Goal: Task Accomplishment & Management: Use online tool/utility

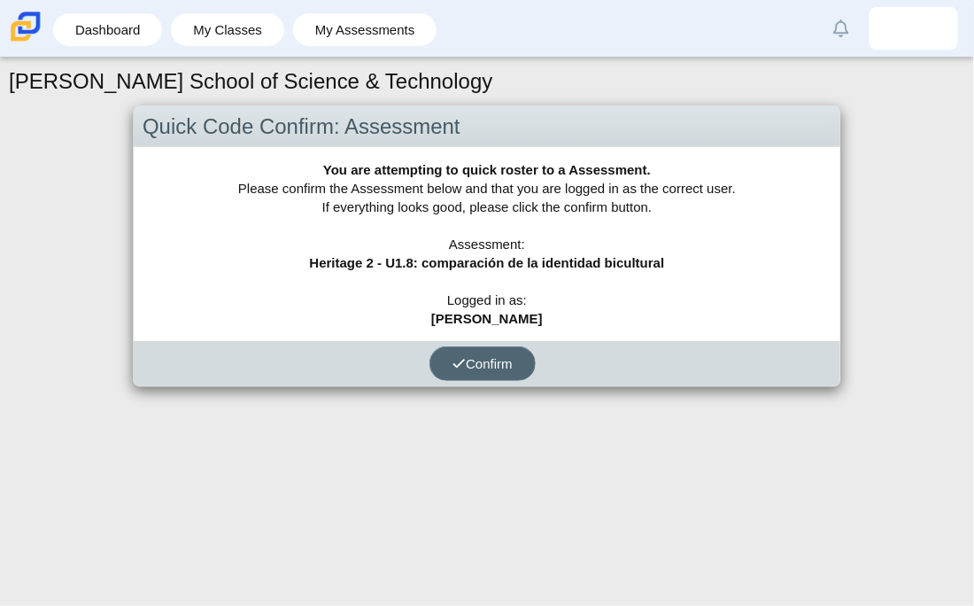
click at [518, 360] on button "Confirm" at bounding box center [482, 363] width 106 height 35
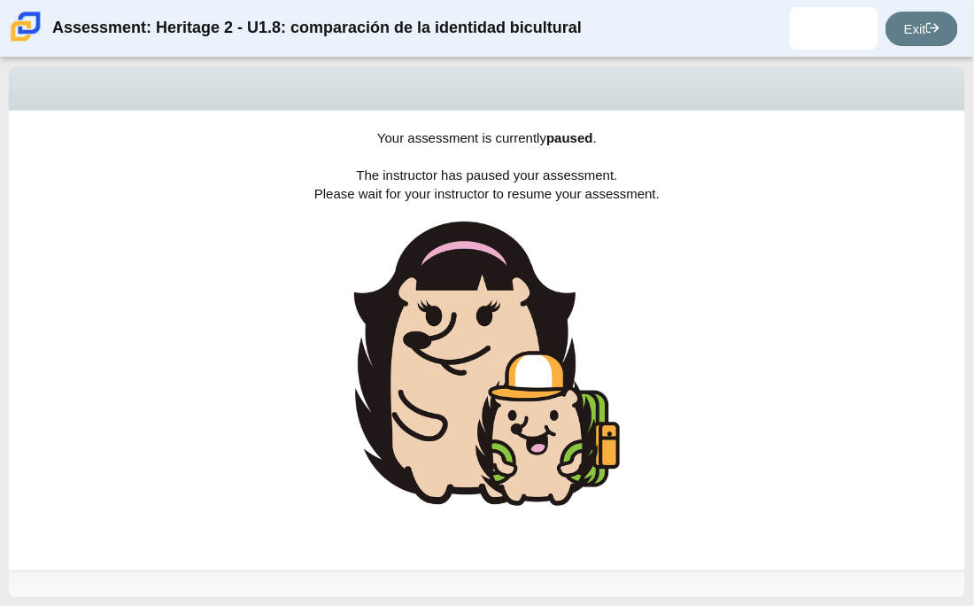
click at [334, 90] on div "Viewing Question 0 of 1 in Pacing Mode" at bounding box center [487, 88] width 956 height 44
click at [21, 28] on img at bounding box center [25, 26] width 37 height 37
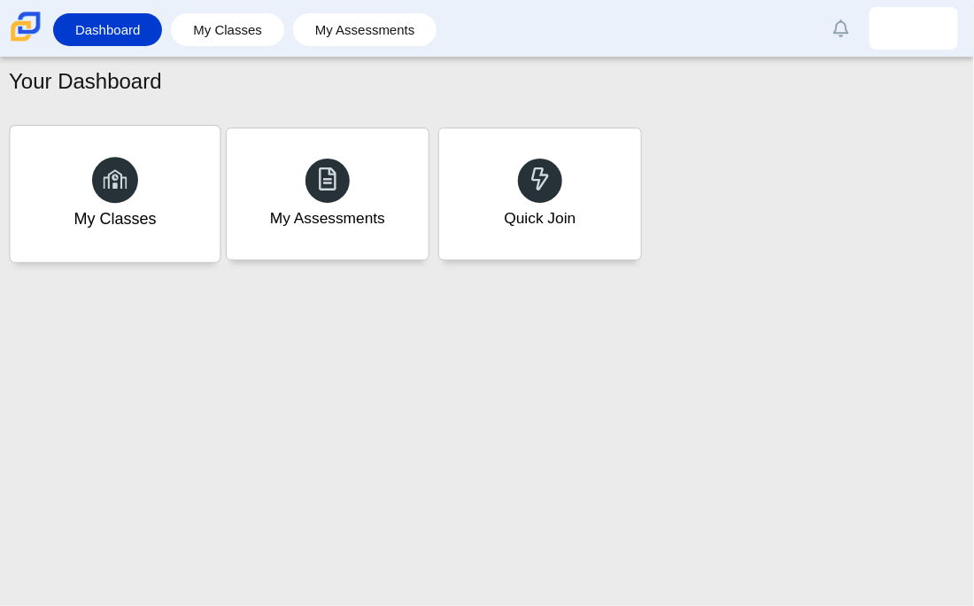
click at [181, 175] on div "My Classes" at bounding box center [115, 194] width 210 height 136
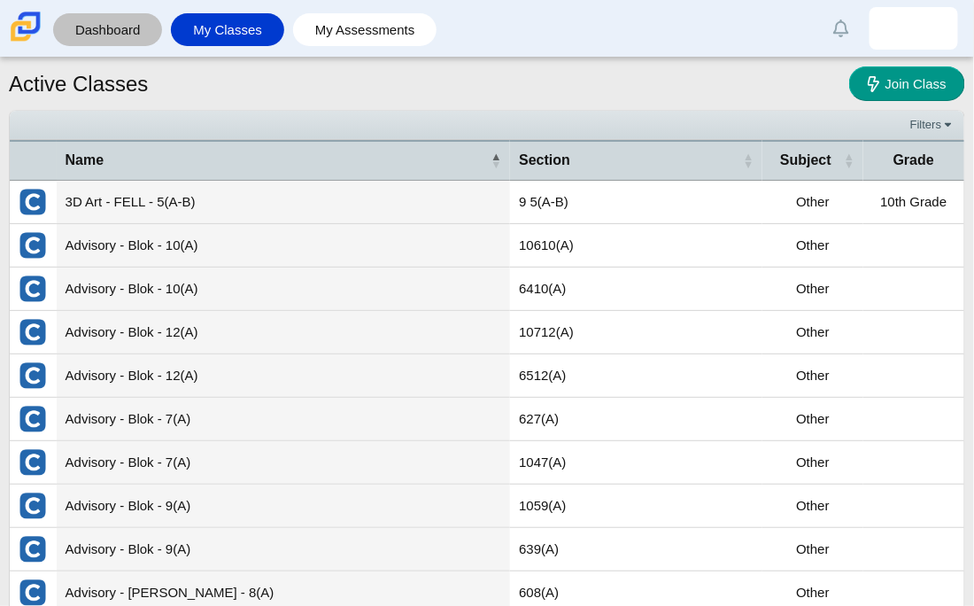
click at [150, 38] on link "Dashboard" at bounding box center [107, 29] width 91 height 33
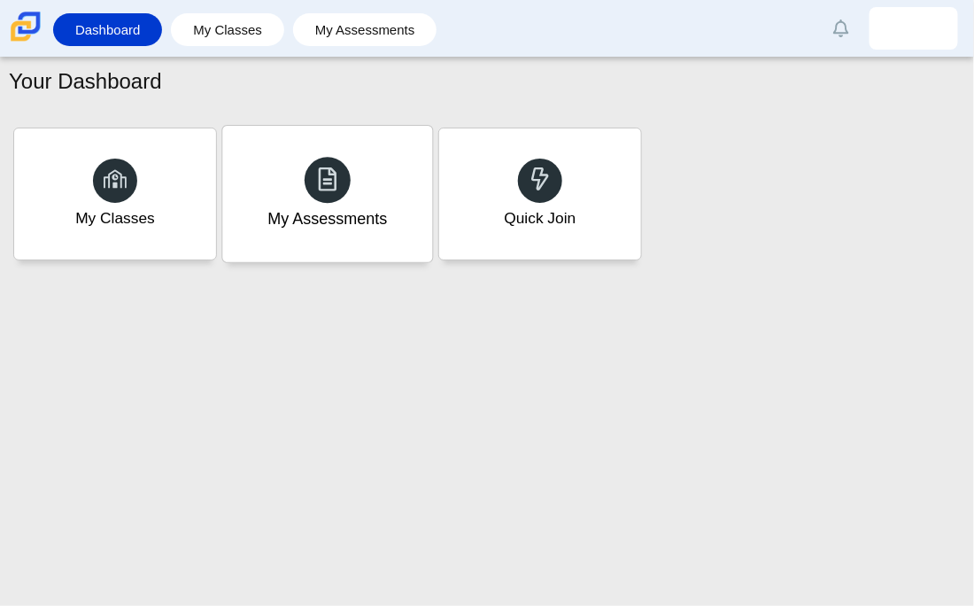
click at [320, 199] on div at bounding box center [328, 180] width 46 height 46
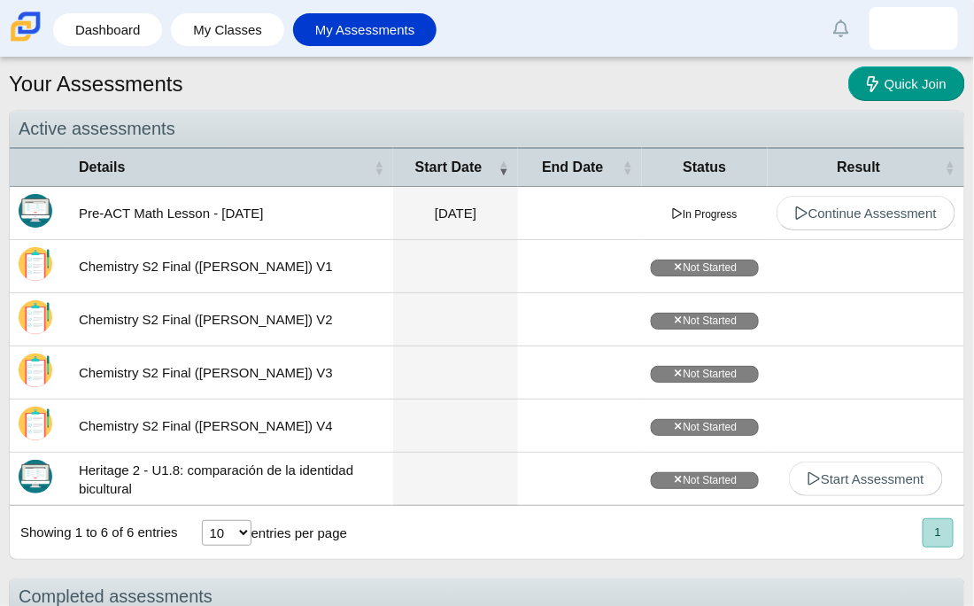
click at [466, 95] on div "Your Assessments Quick Join" at bounding box center [487, 85] width 956 height 39
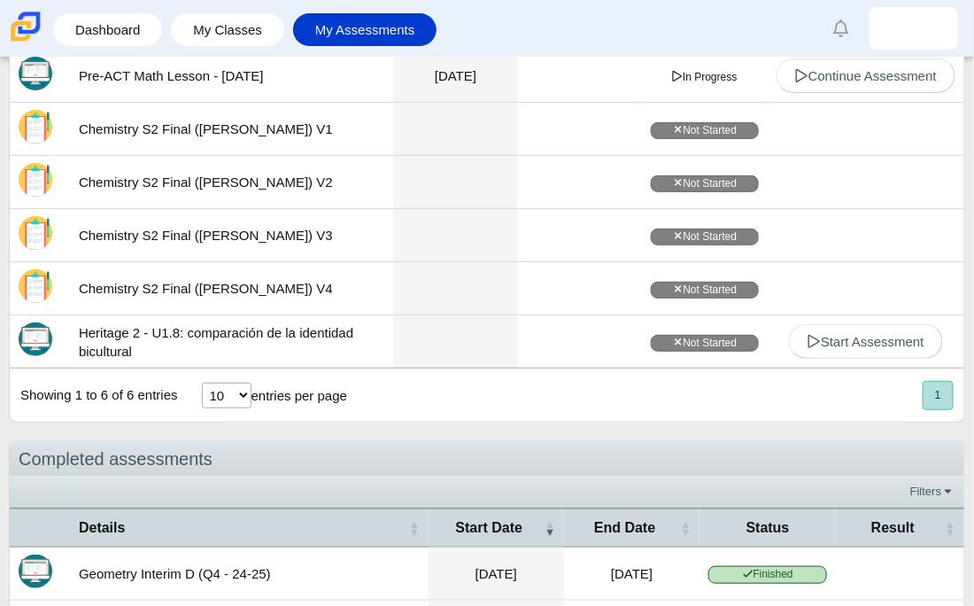
scroll to position [141, 0]
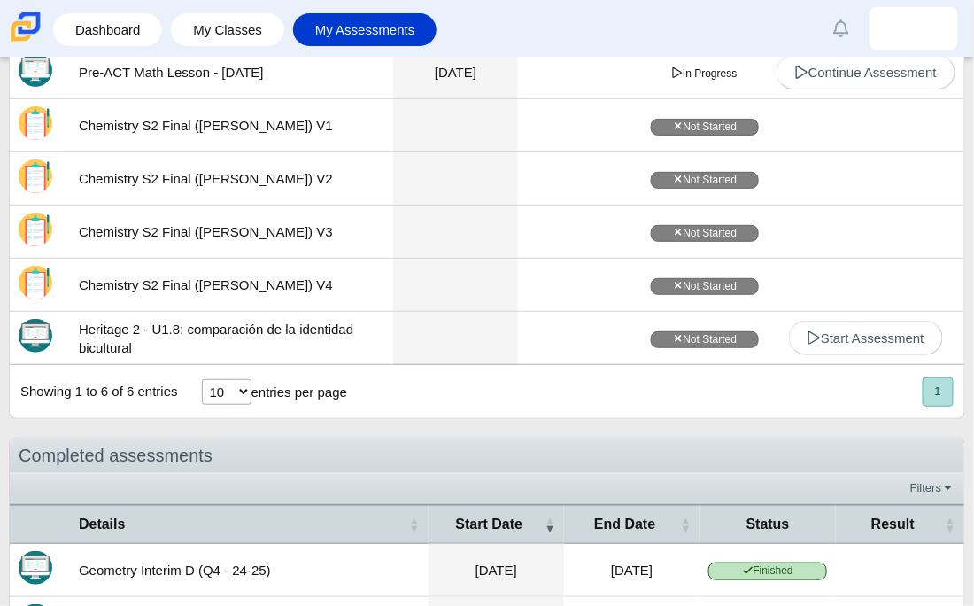
click at [36, 8] on img at bounding box center [25, 26] width 37 height 37
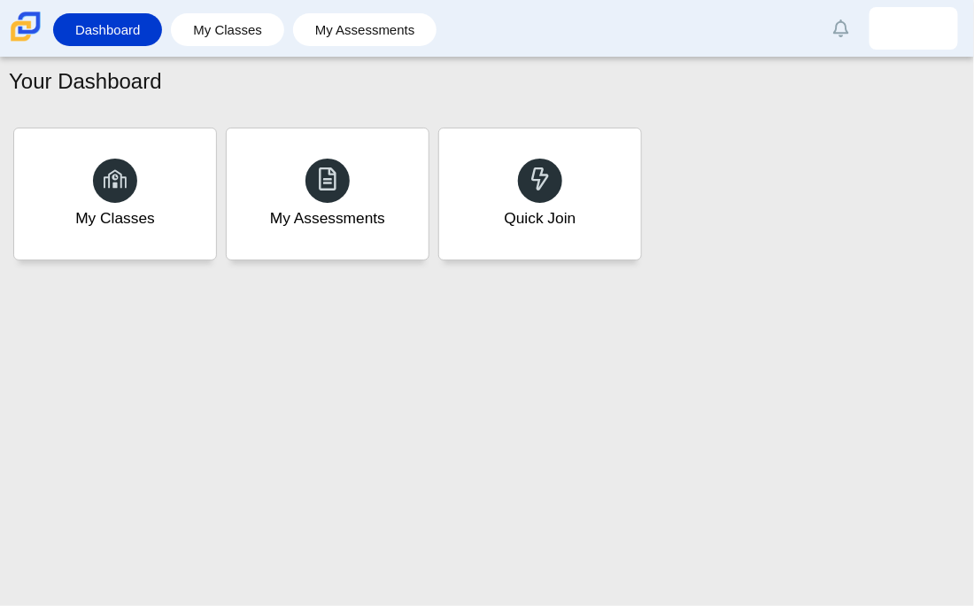
click at [592, 378] on div "Your Dashboard My Classes My Assessments Quick Join" at bounding box center [487, 332] width 974 height 548
click at [337, 73] on div "Your Dashboard" at bounding box center [487, 83] width 956 height 35
click at [549, 150] on div "Quick Join" at bounding box center [540, 194] width 210 height 136
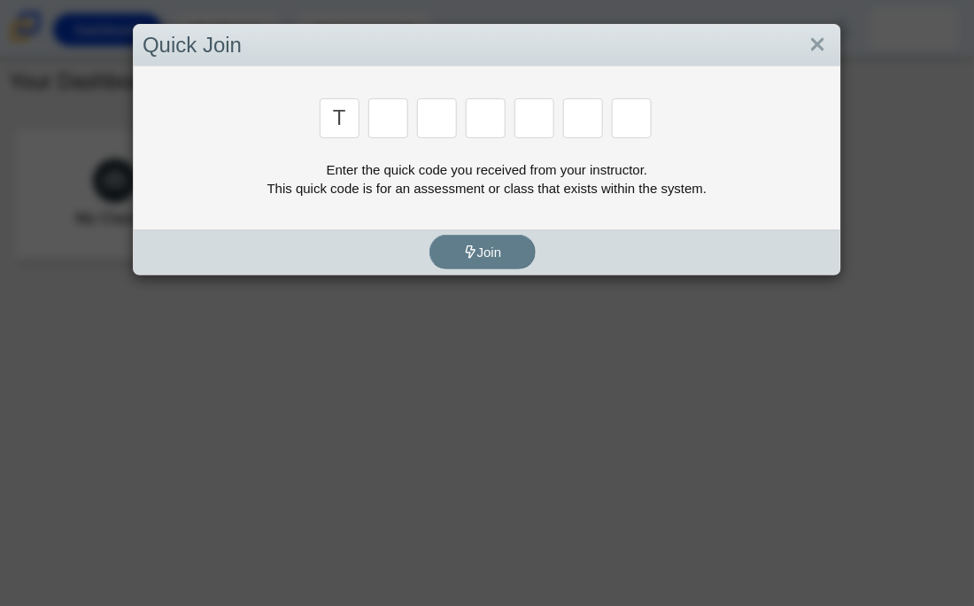
type input "t"
type input "x"
click at [820, 42] on link "Close" at bounding box center [817, 45] width 27 height 30
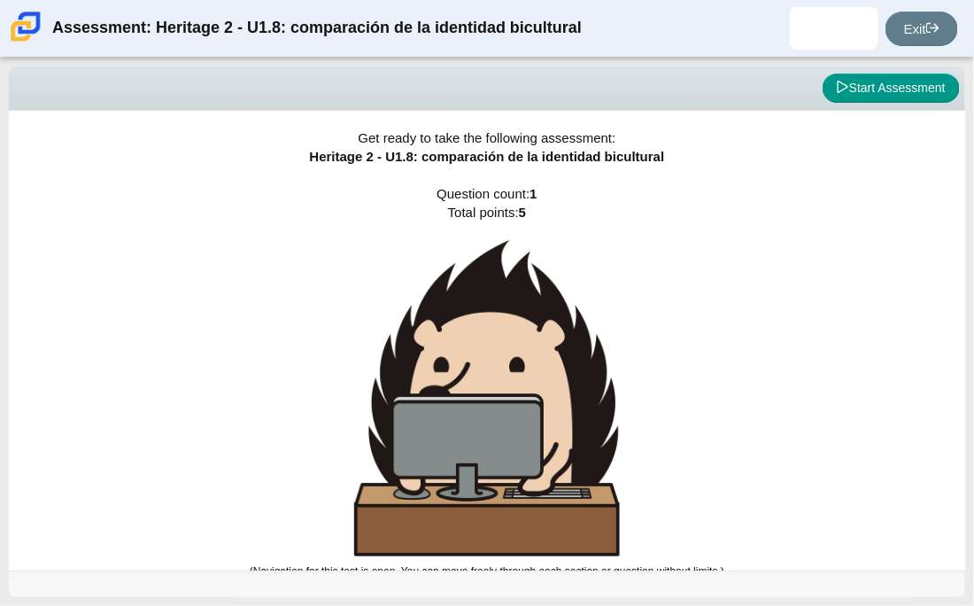
click at [606, 235] on div "Get ready to take the following assessment: Heritage 2 - U1.8: comparación de l…" at bounding box center [487, 340] width 956 height 459
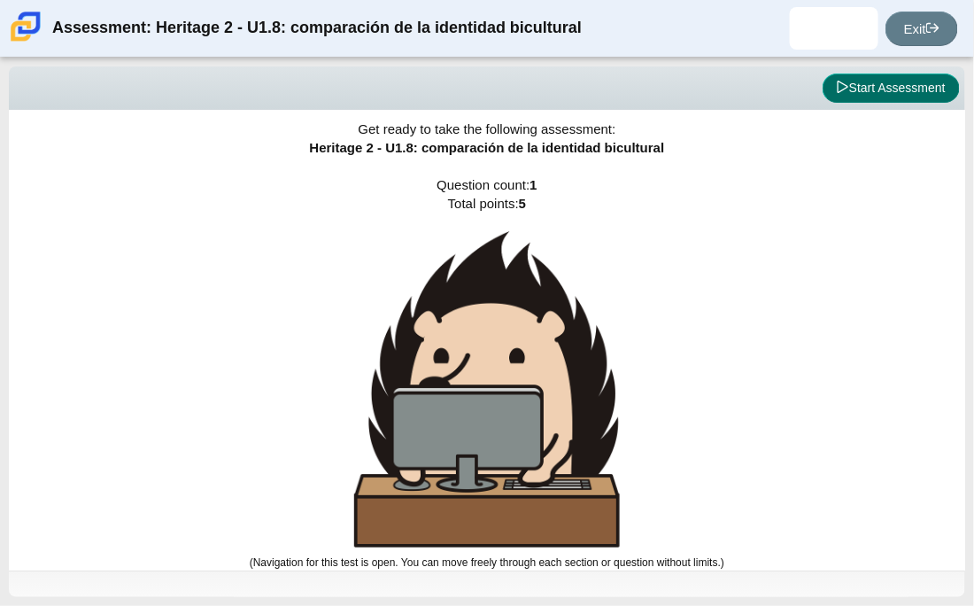
click at [889, 93] on button "Start Assessment" at bounding box center [890, 88] width 137 height 30
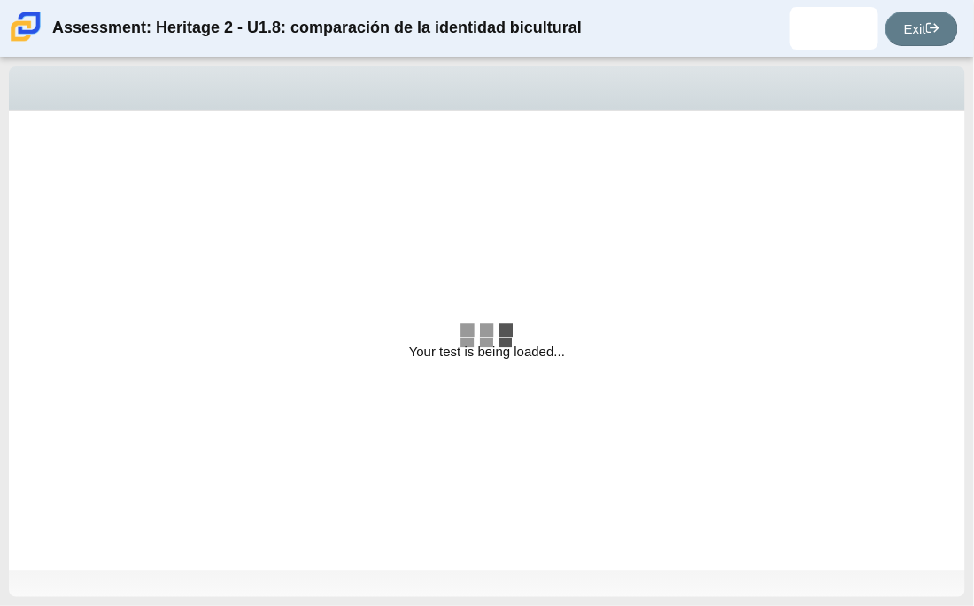
select select "3d3024f6-a892-4ba5-b2e4-c6acecfbc936"
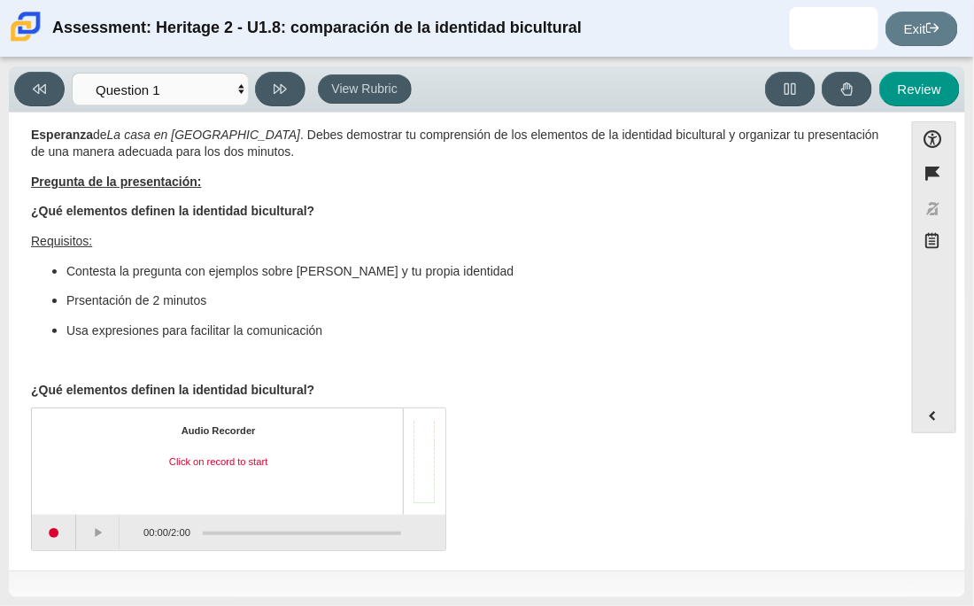
scroll to position [46, 0]
